Goal: Register for event/course

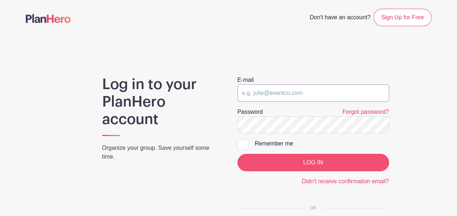
type input "coralyn.musser@meiusa.com"
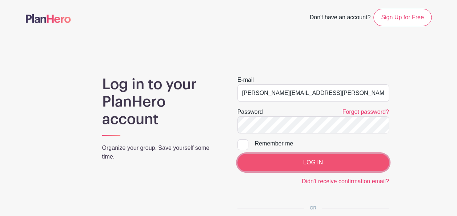
click at [296, 169] on input "LOG IN" at bounding box center [312, 162] width 151 height 17
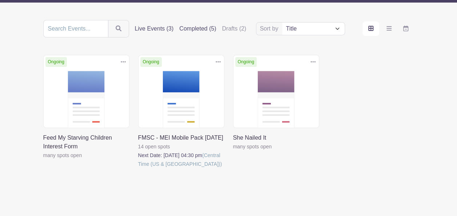
scroll to position [73, 0]
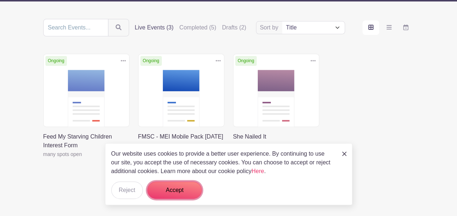
click at [151, 194] on button "Accept" at bounding box center [174, 189] width 54 height 17
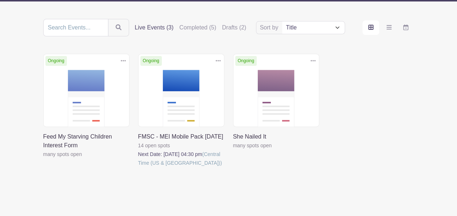
click at [138, 167] on link at bounding box center [138, 167] width 0 height 0
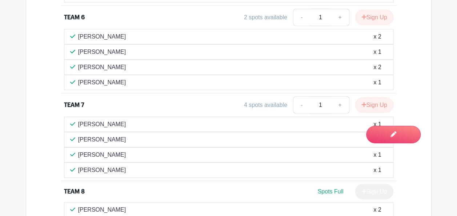
scroll to position [1090, 0]
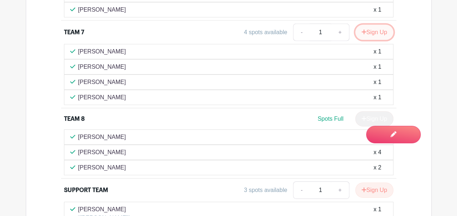
click at [369, 28] on button "Sign Up" at bounding box center [374, 32] width 38 height 15
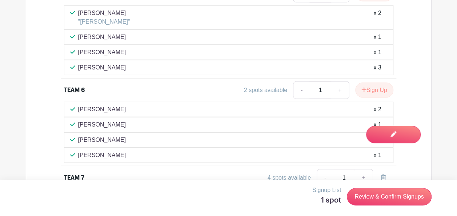
scroll to position [981, 0]
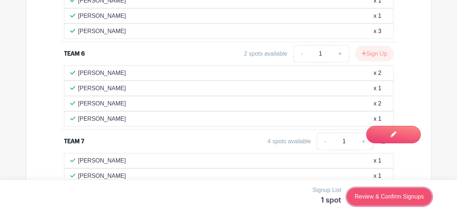
click at [367, 202] on link "Review & Confirm Signups" at bounding box center [389, 196] width 84 height 17
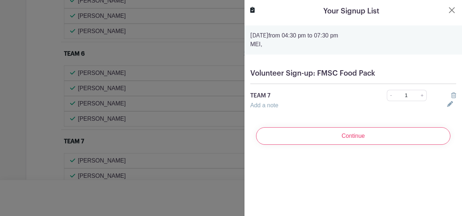
click at [214, 24] on div at bounding box center [231, 108] width 462 height 216
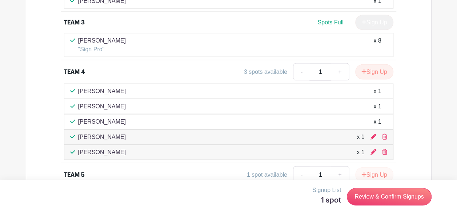
scroll to position [763, 0]
click at [39, 87] on div "Volunteer Sign-up: FMSC Food Pack 14 / 69 needed TEAM 1 1 spot available - 1 + …" at bounding box center [228, 191] width 405 height 835
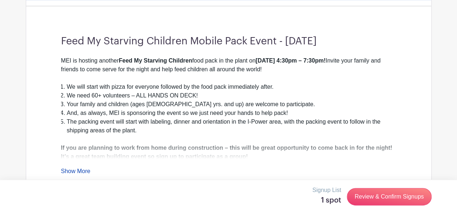
scroll to position [158, 0]
